Goal: Task Accomplishment & Management: Complete application form

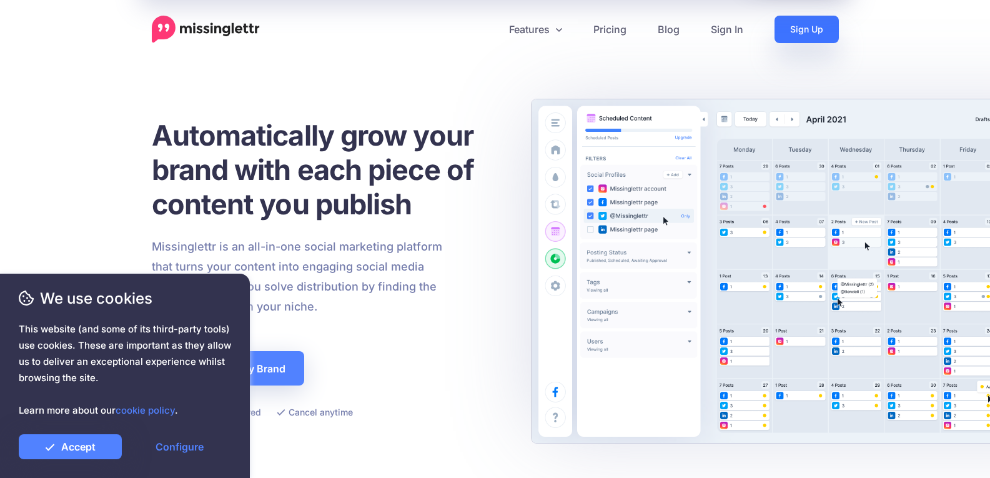
click at [798, 33] on link "Sign Up" at bounding box center [807, 29] width 64 height 27
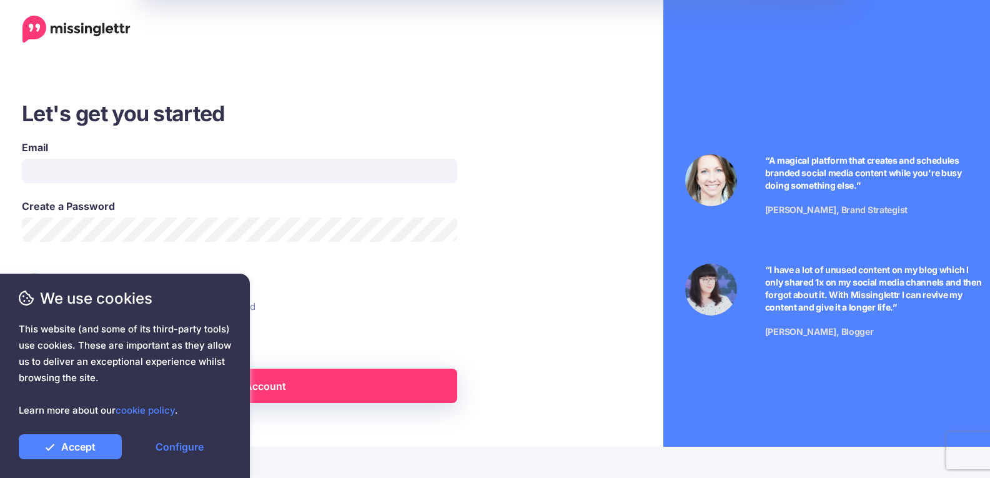
click at [517, 316] on li "You can cancel anytime and won't be charged" at bounding box center [285, 307] width 526 height 20
click at [526, 288] on li "You're starting a 14-day free trial" at bounding box center [285, 283] width 526 height 20
click at [92, 449] on link "Accept" at bounding box center [70, 446] width 103 height 25
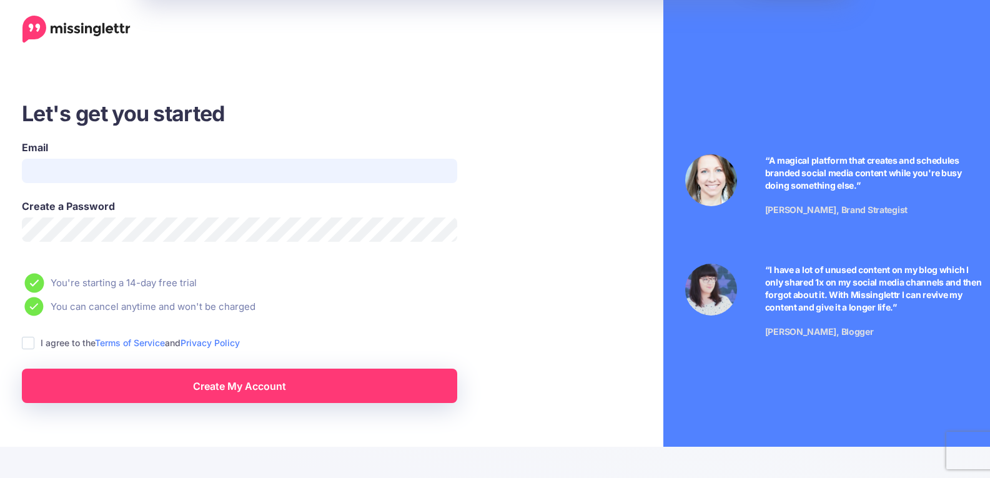
click at [154, 171] on input "Email" at bounding box center [239, 171] width 435 height 24
type input "**********"
drag, startPoint x: 164, startPoint y: 169, endPoint x: 18, endPoint y: 169, distance: 145.6
click at [18, 169] on div "**********" at bounding box center [239, 169] width 454 height 59
click at [3, 246] on div "**********" at bounding box center [285, 251] width 570 height 304
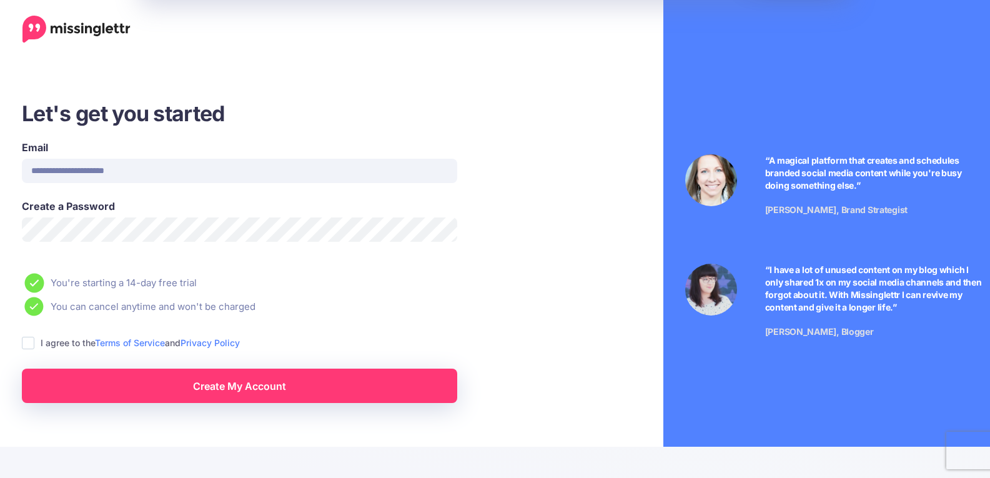
click at [29, 346] on span "This website (and some of its third-party tools) use cookies. These are importa…" at bounding box center [125, 369] width 212 height 97
click at [29, 340] on span "This website (and some of its third-party tools) use cookies. These are importa…" at bounding box center [125, 369] width 212 height 97
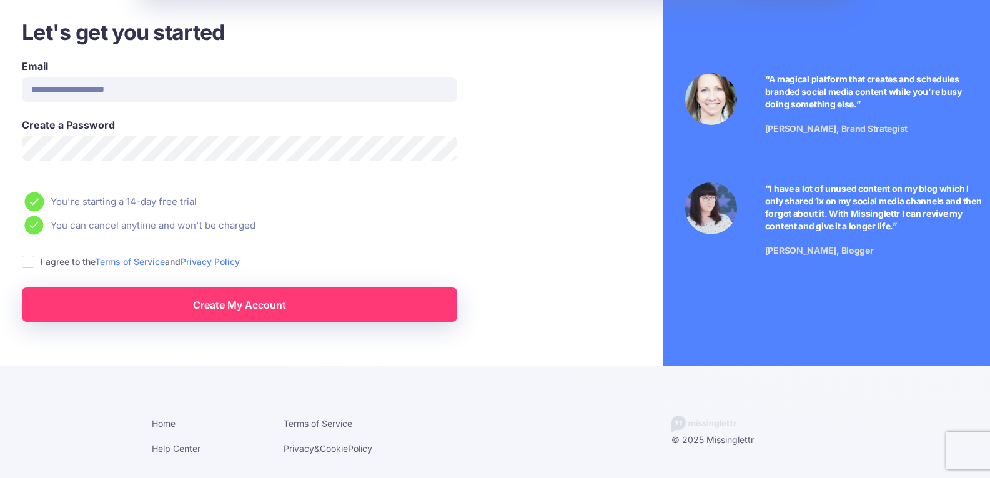
scroll to position [19, 0]
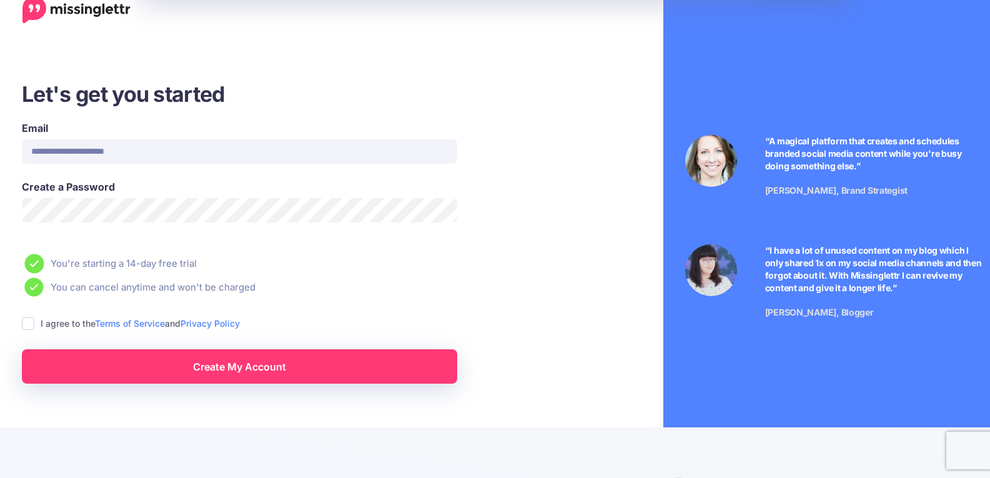
click at [0, 213] on html "**********" at bounding box center [495, 260] width 990 height 559
click at [29, 321] on span "This website (and some of its third-party tools) use cookies. These are importa…" at bounding box center [125, 369] width 212 height 97
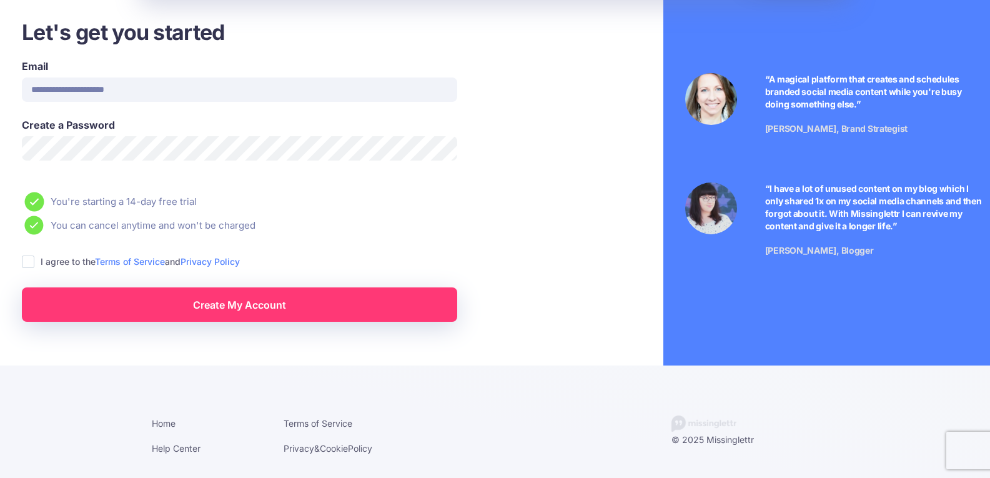
scroll to position [82, 0]
click at [33, 197] on icon at bounding box center [34, 202] width 12 height 10
click at [37, 224] on icon at bounding box center [34, 225] width 9 height 7
click at [226, 309] on span "We use cookies" at bounding box center [125, 298] width 212 height 22
click at [193, 84] on input "**********" at bounding box center [239, 89] width 435 height 24
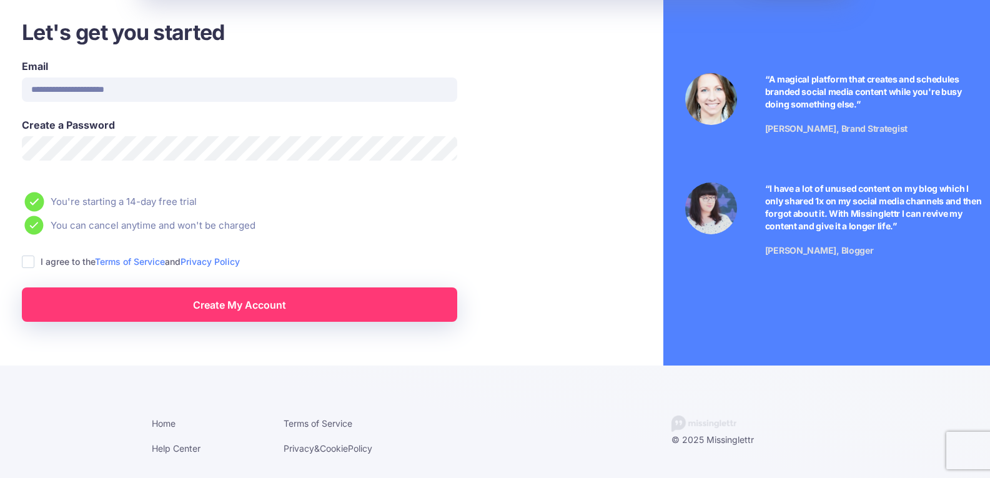
click at [293, 302] on link "Create My Account" at bounding box center [239, 304] width 435 height 34
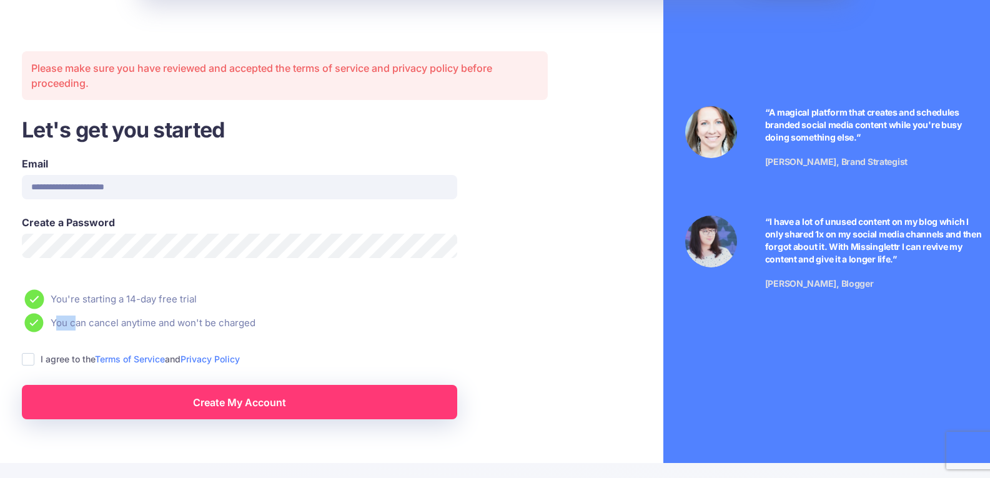
click at [293, 302] on ul "You're starting a 14-day free trial You can cancel anytime and won't be charged" at bounding box center [285, 310] width 526 height 43
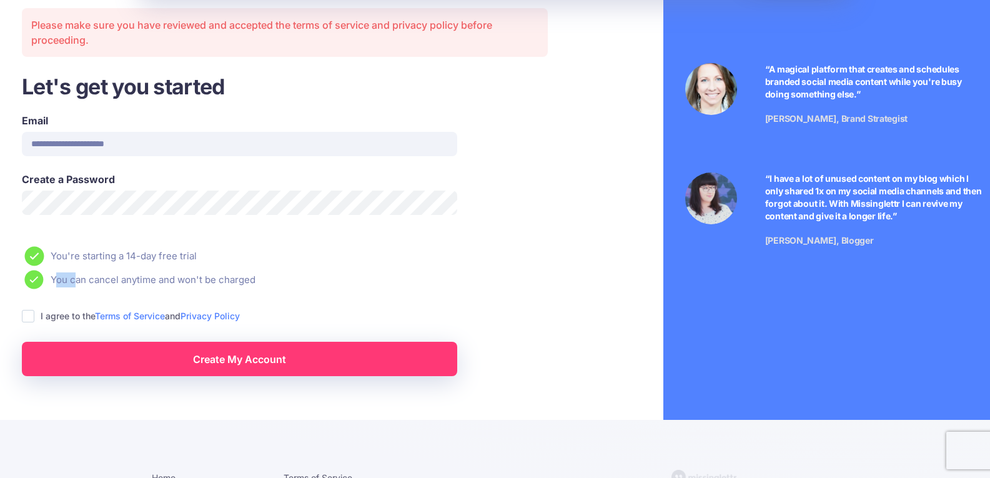
scroll to position [146, 0]
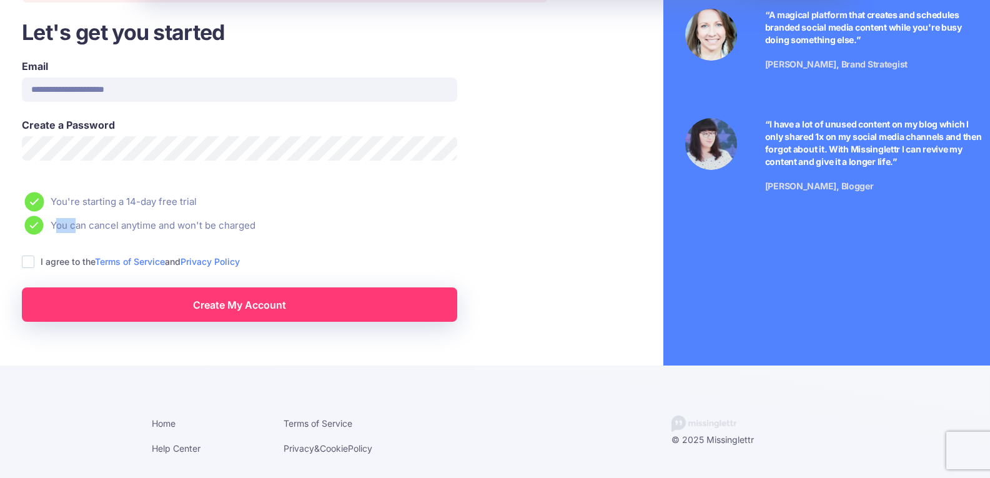
click at [26, 257] on ins at bounding box center [28, 262] width 12 height 12
click at [167, 308] on span "We use cookies" at bounding box center [125, 298] width 212 height 22
click at [167, 309] on span "We use cookies" at bounding box center [125, 298] width 212 height 22
click at [212, 314] on div "We use cookies This website (and some of its third-party tools) use cookies. Th…" at bounding box center [125, 373] width 212 height 172
click at [214, 309] on div "We use cookies This website (and some of its third-party tools) use cookies. Th…" at bounding box center [125, 373] width 212 height 172
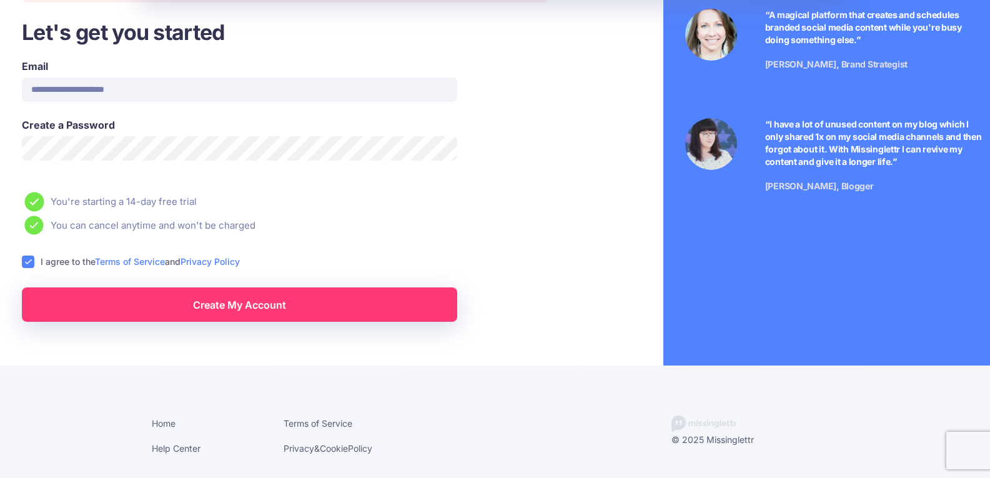
click at [286, 294] on link "Create My Account" at bounding box center [239, 304] width 435 height 34
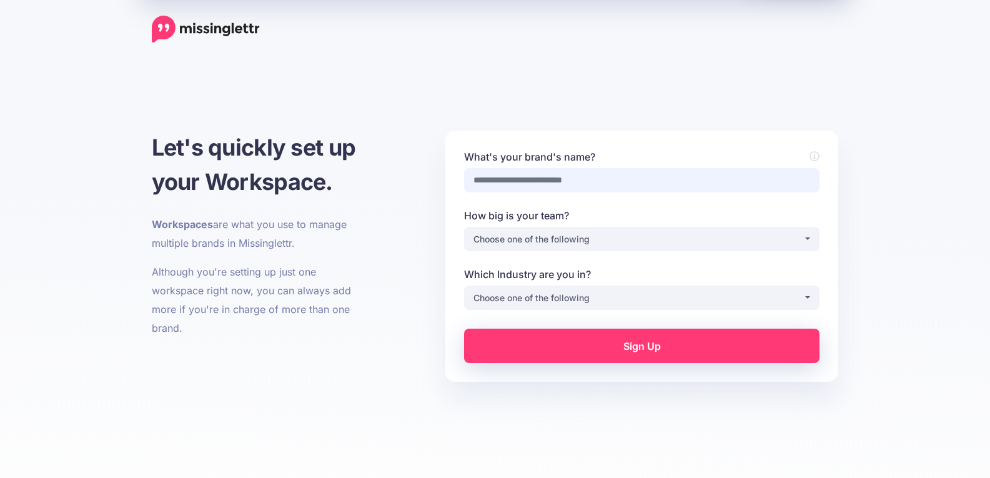
click at [526, 181] on input "What's your brand's name?" at bounding box center [642, 180] width 356 height 24
type input "*******"
click at [541, 180] on input "*******" at bounding box center [642, 180] width 356 height 24
drag, startPoint x: 522, startPoint y: 178, endPoint x: 469, endPoint y: 177, distance: 53.1
click at [469, 177] on input "*******" at bounding box center [642, 180] width 356 height 24
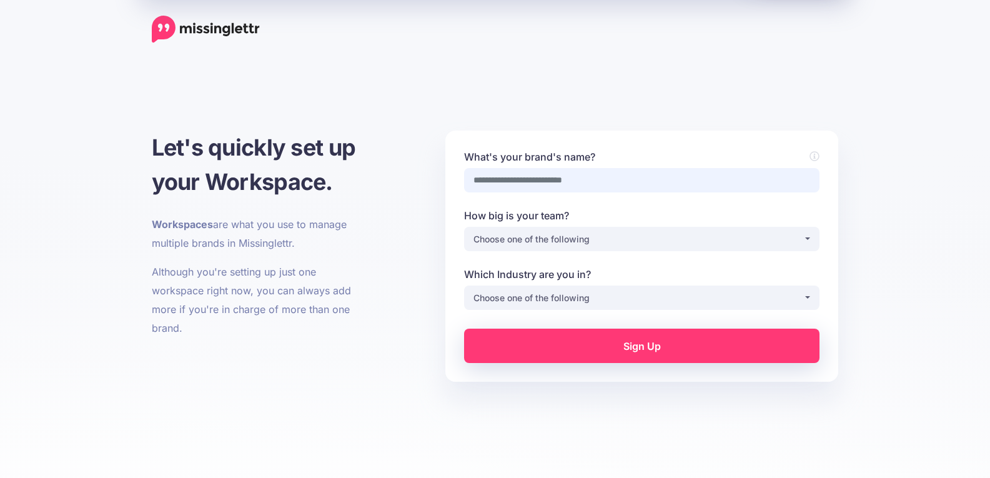
type input "*"
type input "**********"
click at [589, 239] on div "Choose one of the following" at bounding box center [639, 239] width 330 height 15
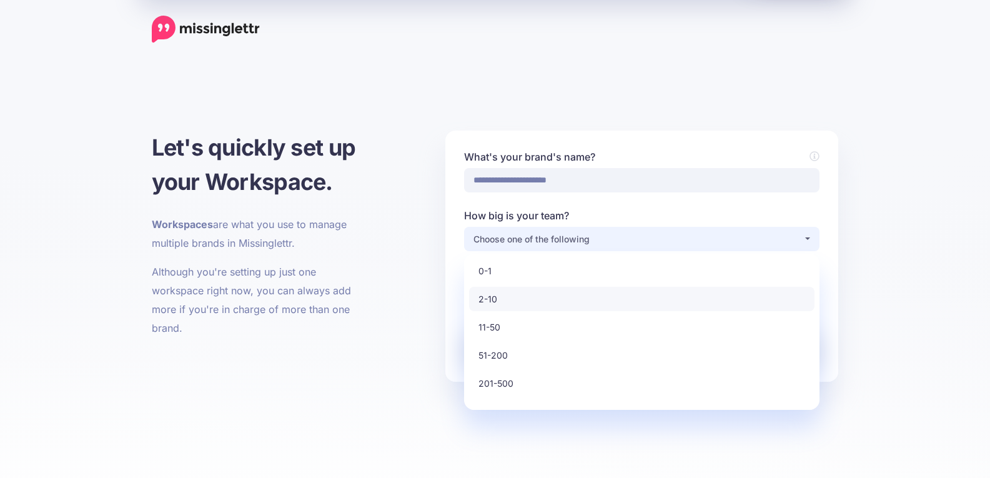
click at [495, 300] on span "2-10" at bounding box center [488, 299] width 19 height 15
select select "*"
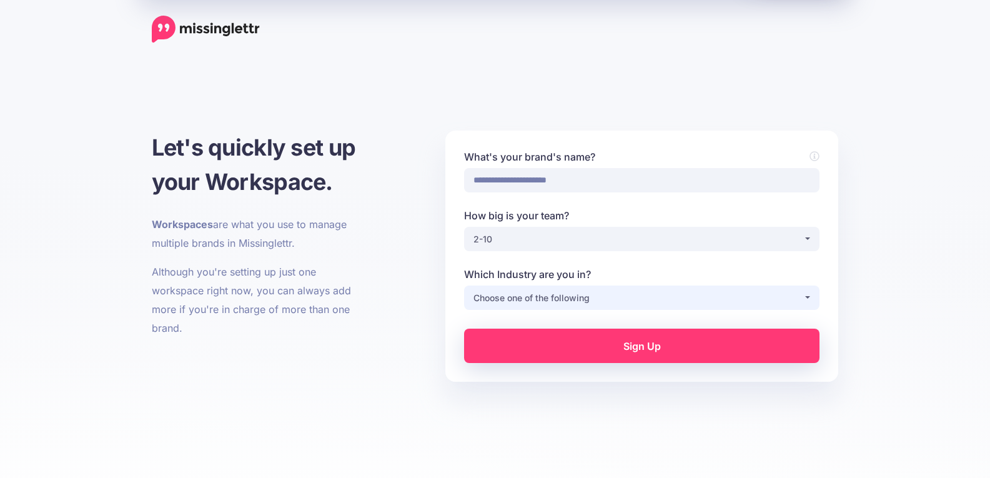
click at [704, 299] on div "Choose one of the following" at bounding box center [639, 298] width 330 height 15
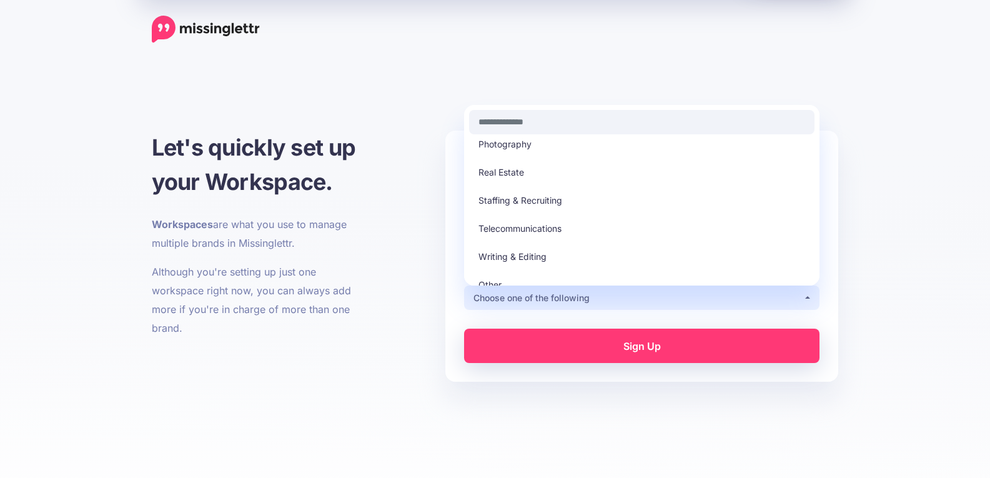
scroll to position [356, 0]
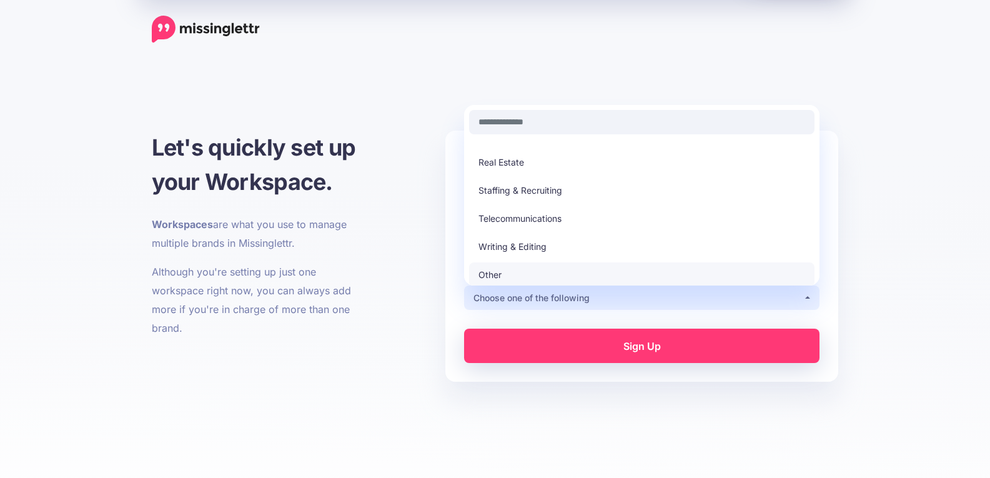
click at [499, 276] on span "Other" at bounding box center [490, 274] width 23 height 15
select select "*****"
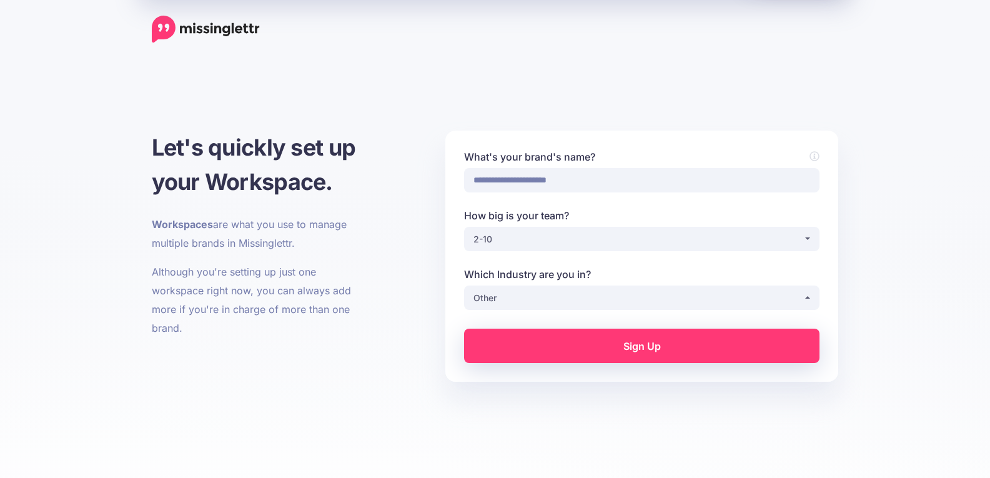
click at [625, 349] on link "Sign Up" at bounding box center [642, 346] width 356 height 34
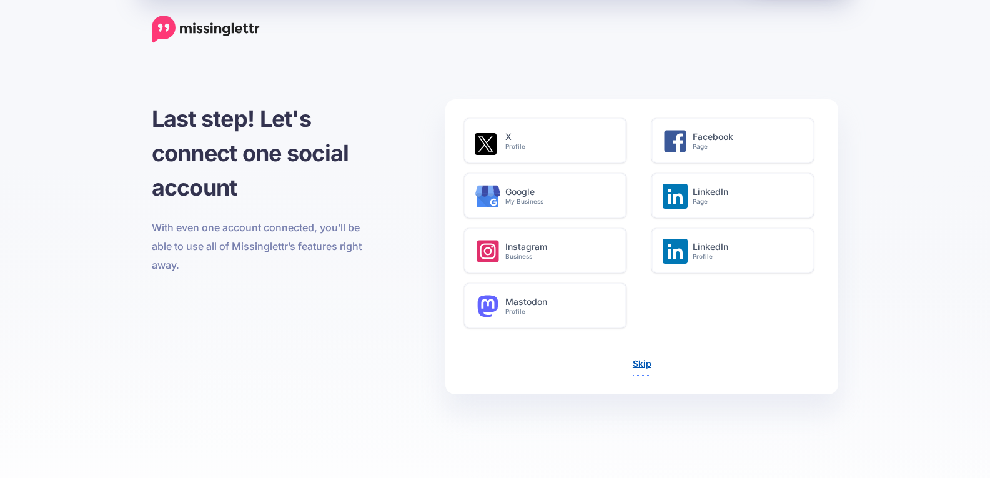
click at [642, 366] on link "Skip" at bounding box center [642, 363] width 19 height 11
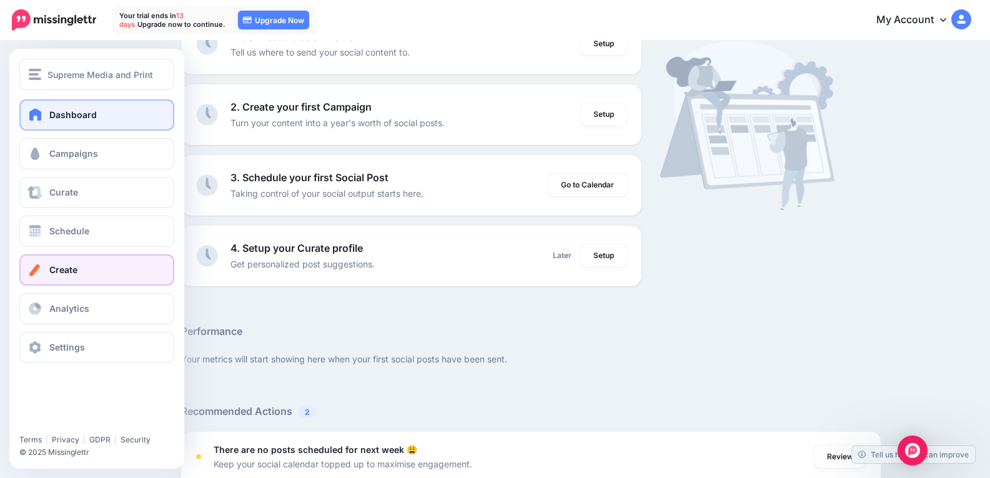
scroll to position [187, 0]
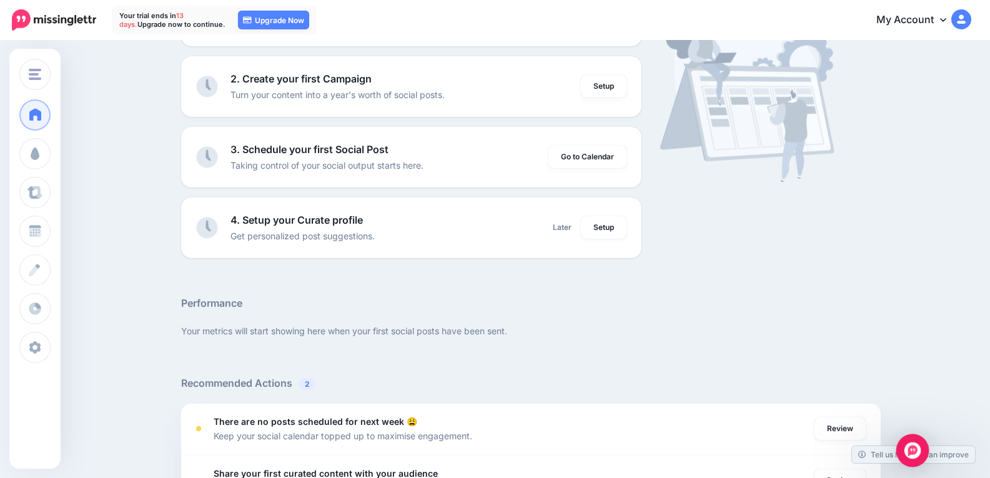
click at [922, 447] on div "Open Intercom Messenger" at bounding box center [913, 450] width 33 height 33
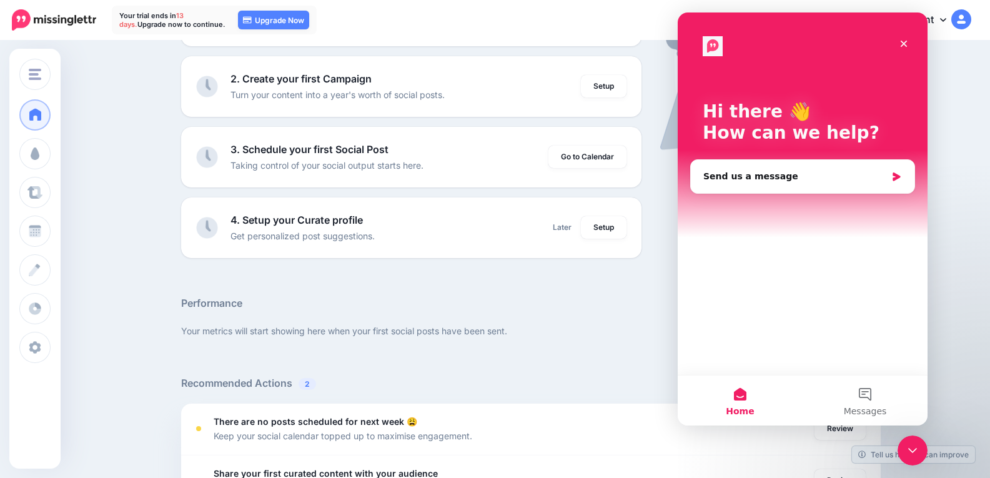
scroll to position [0, 0]
click at [903, 46] on icon "Close" at bounding box center [904, 44] width 10 height 10
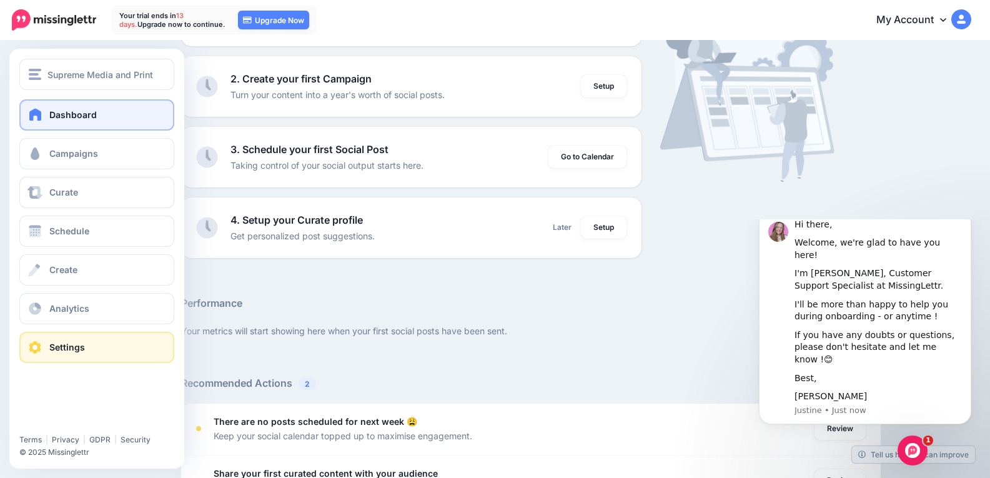
click at [58, 352] on link "Settings" at bounding box center [96, 347] width 155 height 31
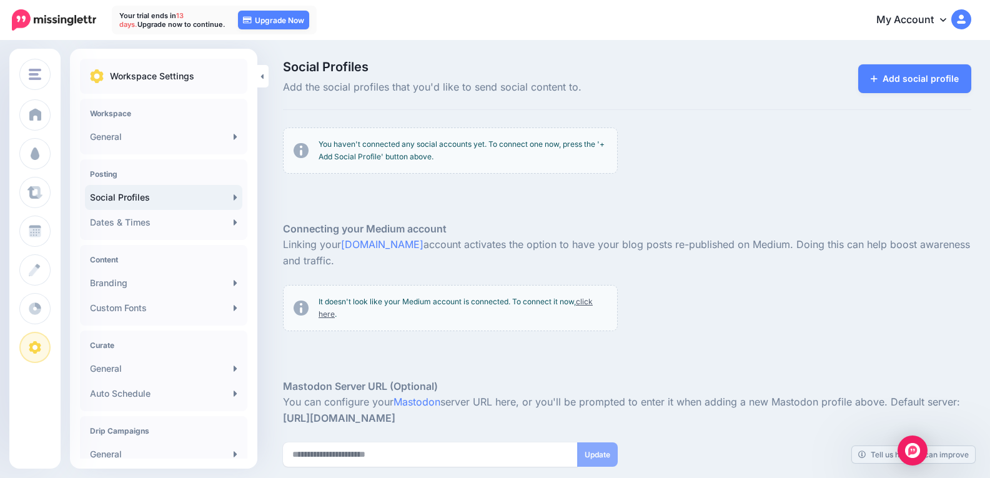
click at [790, 449] on div "Update" at bounding box center [627, 454] width 707 height 24
click at [912, 452] on img "Open Intercom Messenger" at bounding box center [913, 450] width 16 height 16
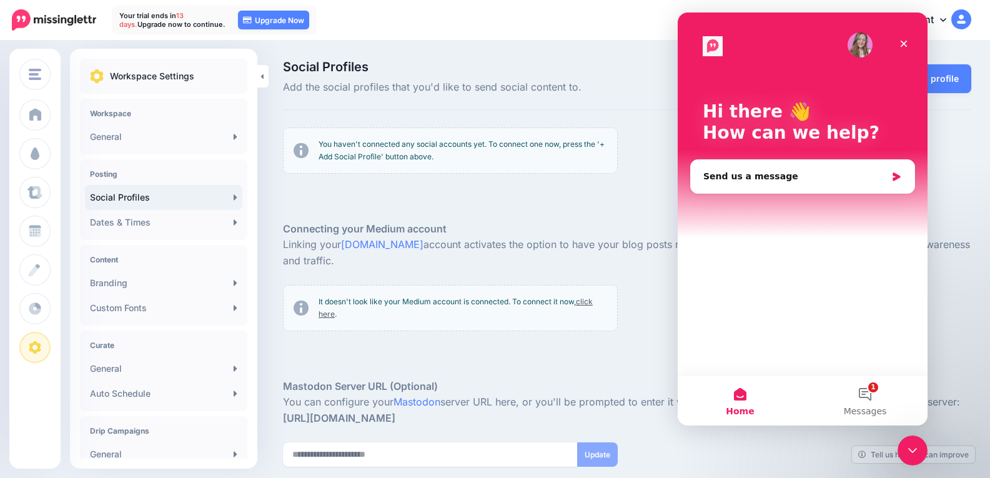
click at [709, 47] on img "Intercom messenger" at bounding box center [713, 46] width 20 height 20
click at [710, 46] on img "Intercom messenger" at bounding box center [713, 46] width 20 height 20
click at [904, 44] on icon "Close" at bounding box center [904, 44] width 7 height 7
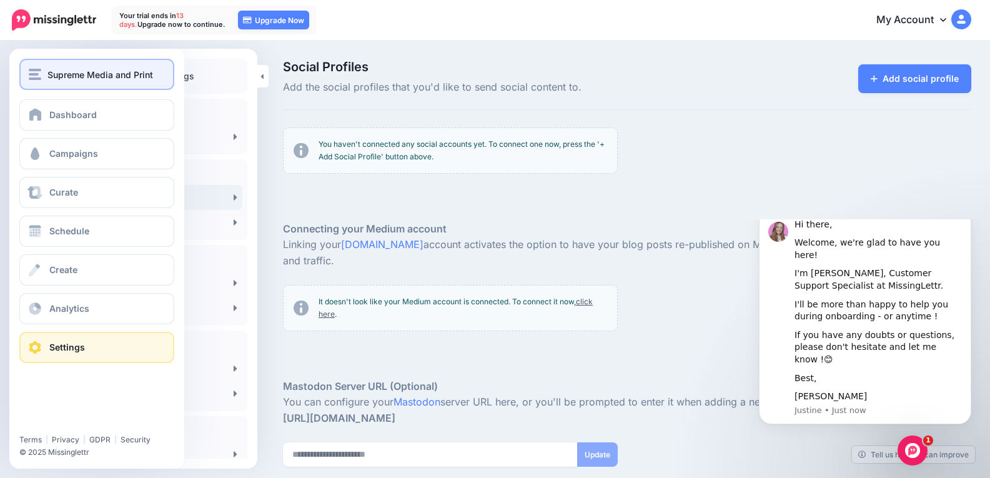
click at [36, 71] on img "button" at bounding box center [35, 74] width 12 height 11
click at [79, 82] on button "Supreme Media and Print" at bounding box center [96, 74] width 155 height 31
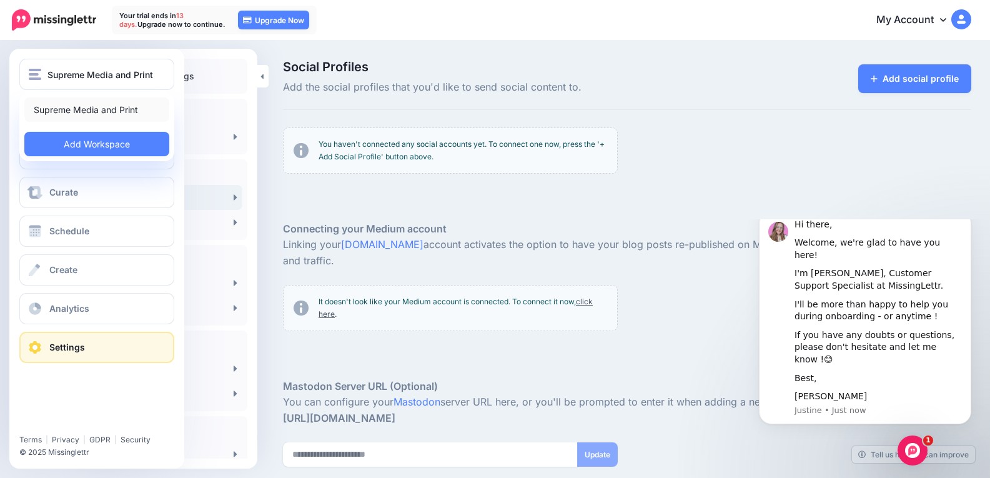
click at [97, 109] on link "Supreme Media and Print" at bounding box center [96, 109] width 145 height 24
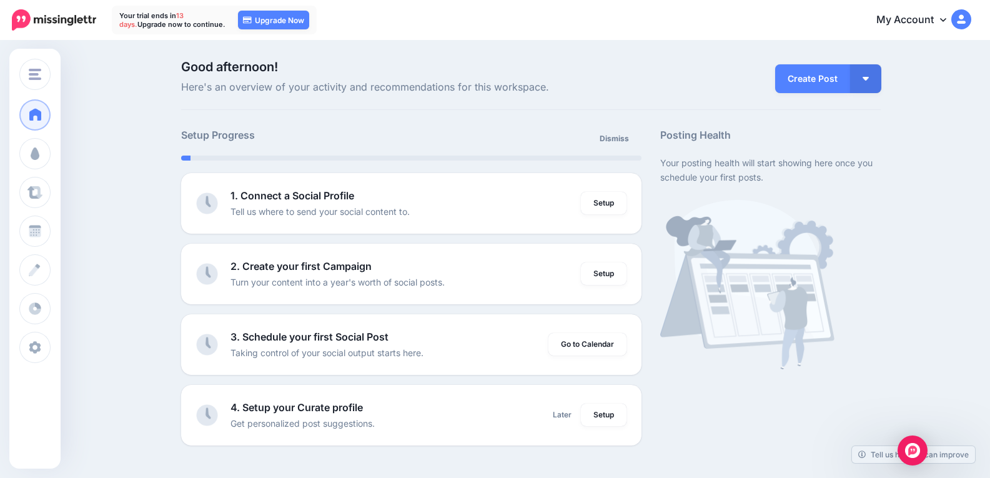
click at [934, 8] on link "My Account" at bounding box center [917, 20] width 107 height 31
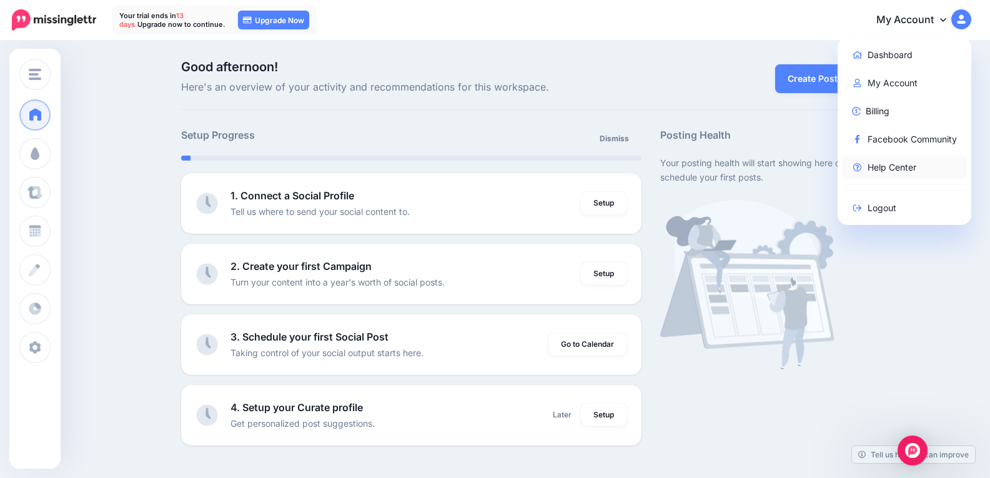
click at [882, 167] on link "Help Center" at bounding box center [905, 167] width 124 height 24
